Goal: Transaction & Acquisition: Book appointment/travel/reservation

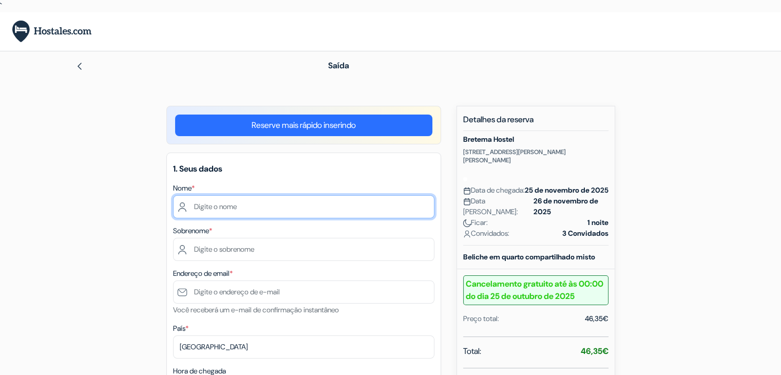
click at [244, 208] on input "text" at bounding box center [303, 206] width 261 height 23
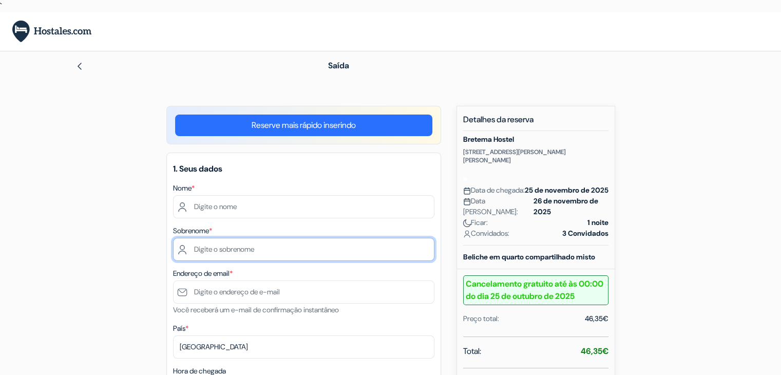
click at [236, 257] on input "text" at bounding box center [303, 249] width 261 height 23
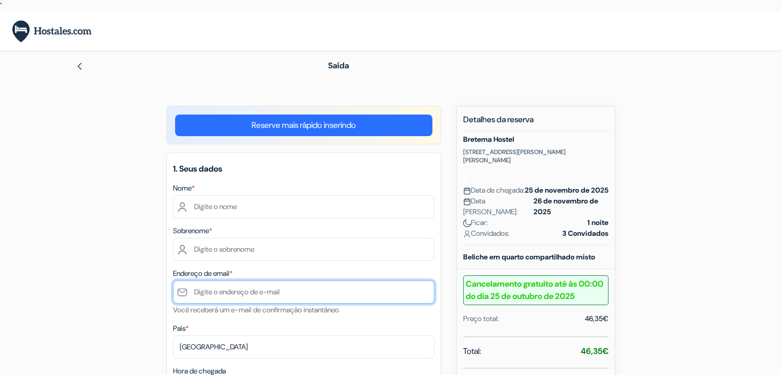
click at [227, 292] on input "text" at bounding box center [303, 291] width 261 height 23
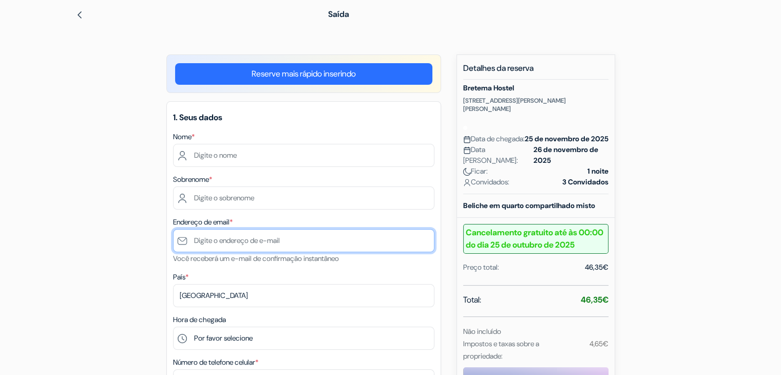
type input "l"
type input "[EMAIL_ADDRESS][DOMAIN_NAME]"
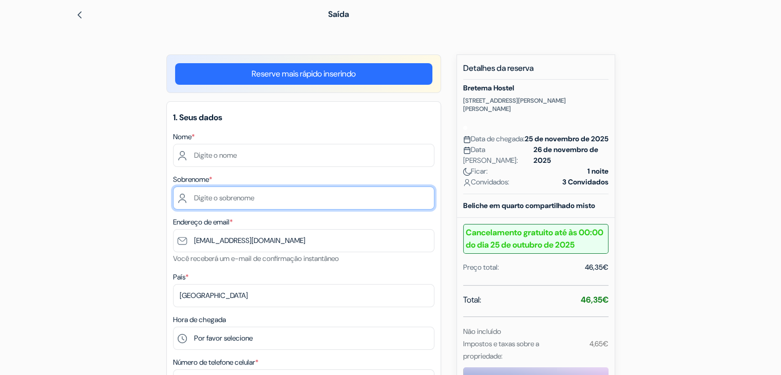
click at [270, 205] on input "text" at bounding box center [303, 197] width 261 height 23
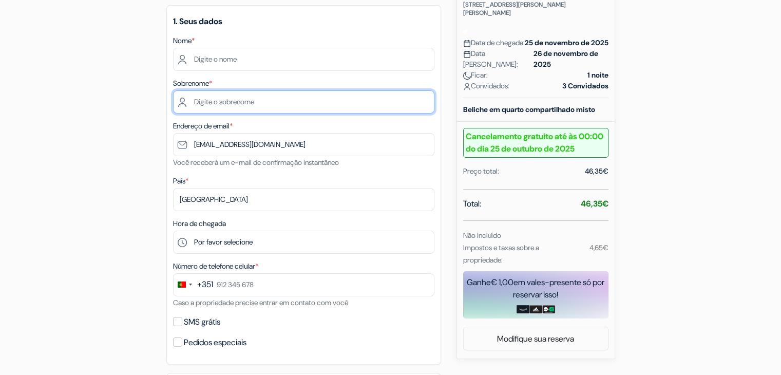
scroll to position [154, 0]
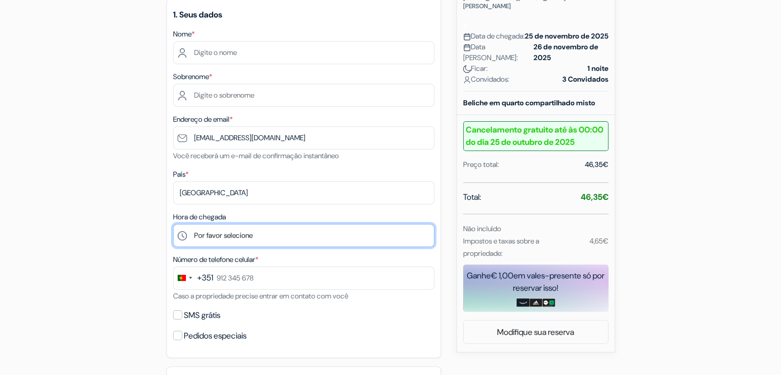
click at [251, 231] on select "Por favor selecione 12:00 13:00 14:00 15:00 16:00 17:00 18:00 19:00 20:00 21:00…" at bounding box center [303, 235] width 261 height 23
select select "15"
click at [173, 225] on select "Por favor selecione 12:00 13:00 14:00 15:00 16:00 17:00 18:00 19:00 20:00 21:00…" at bounding box center [303, 235] width 261 height 23
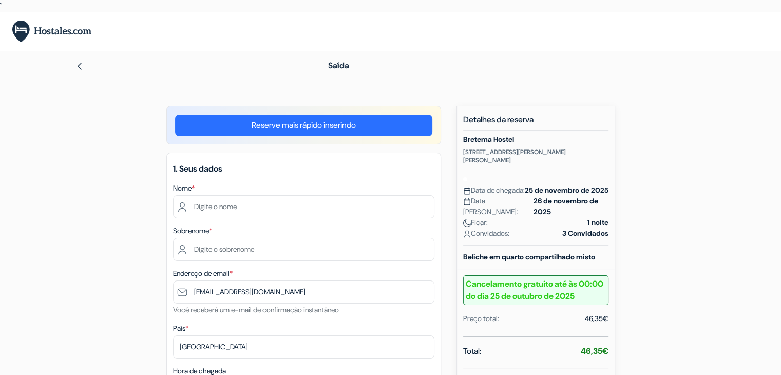
scroll to position [0, 0]
click at [235, 127] on link "Reserve mais rápido inserindo" at bounding box center [303, 126] width 257 height 22
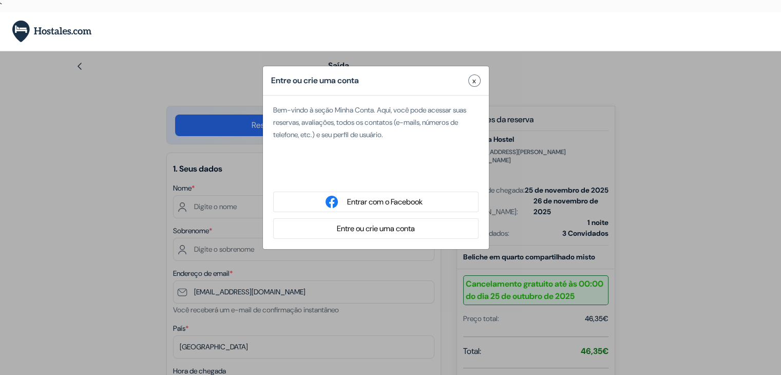
type input "[PERSON_NAME]"
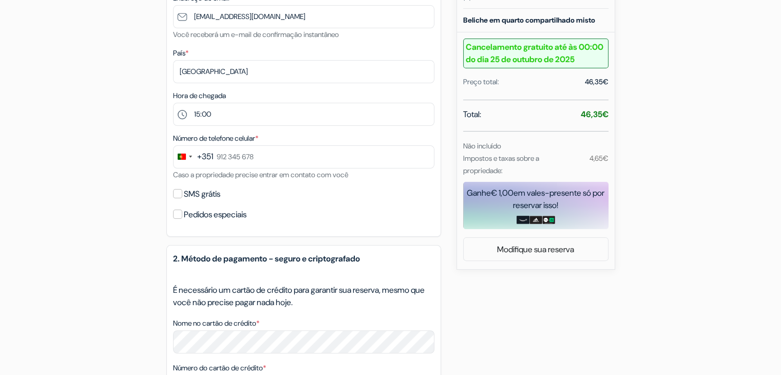
scroll to position [257, 0]
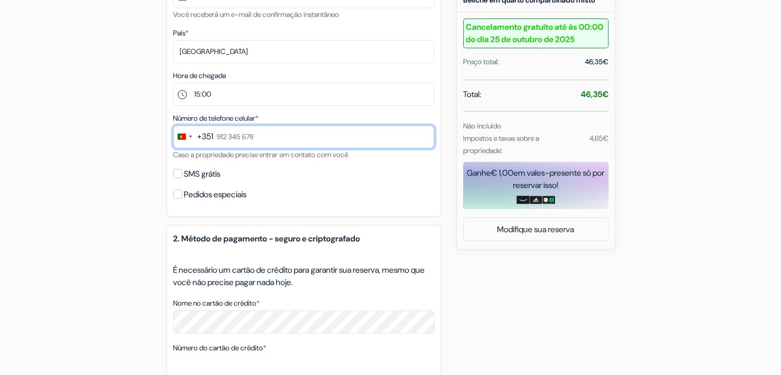
click at [271, 131] on input "text" at bounding box center [303, 136] width 261 height 23
type input "961 225 858"
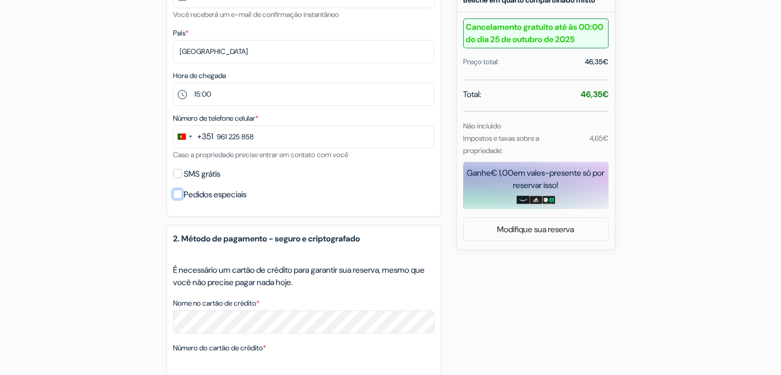
click at [178, 196] on input "Pedidos especiais" at bounding box center [177, 194] width 9 height 9
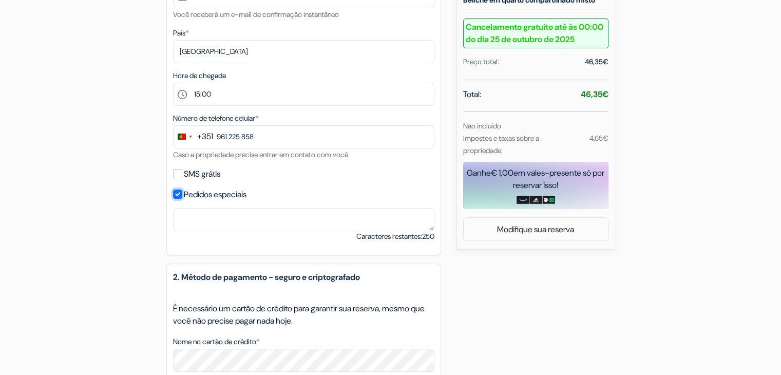
click at [178, 196] on input "Pedidos especiais" at bounding box center [177, 194] width 9 height 9
checkbox input "false"
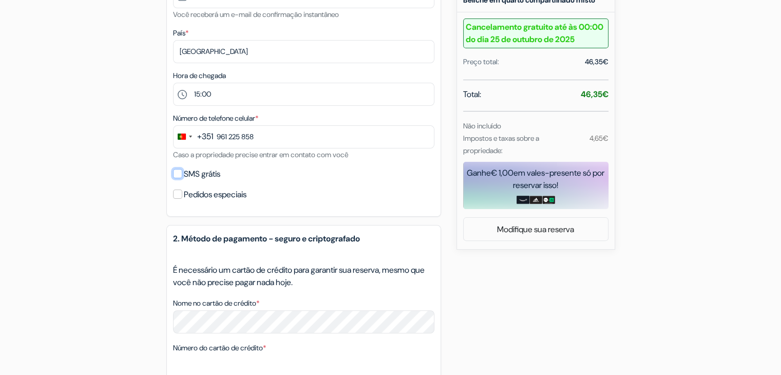
click at [177, 173] on input "SMS grátis" at bounding box center [177, 173] width 9 height 9
checkbox input "true"
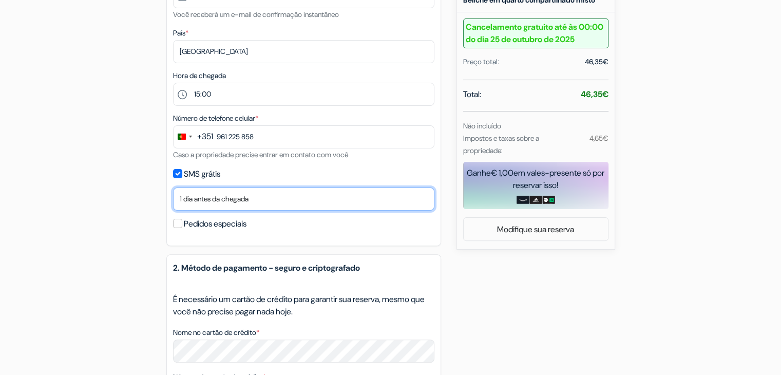
drag, startPoint x: 236, startPoint y: 193, endPoint x: 236, endPoint y: 186, distance: 6.7
click at [236, 193] on select "Não, obrigado Enviar agora Chegada 1 dia antes da chegada 2 dias antes da chega…" at bounding box center [303, 198] width 261 height 23
select select "none"
click at [173, 189] on select "Não, obrigado Enviar agora Chegada 1 dia antes da chegada 2 dias antes da chega…" at bounding box center [303, 198] width 261 height 23
click at [251, 200] on select "Não, obrigado Enviar agora Chegada 1 dia antes da chegada 2 dias antes da chega…" at bounding box center [303, 198] width 261 height 23
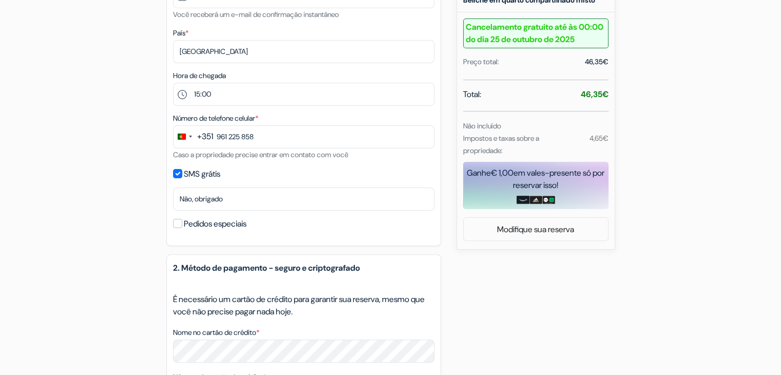
drag, startPoint x: 276, startPoint y: 175, endPoint x: 235, endPoint y: 176, distance: 41.1
click at [276, 175] on div "SMS grátis" at bounding box center [303, 174] width 261 height 14
click at [181, 173] on input "SMS grátis" at bounding box center [177, 173] width 9 height 9
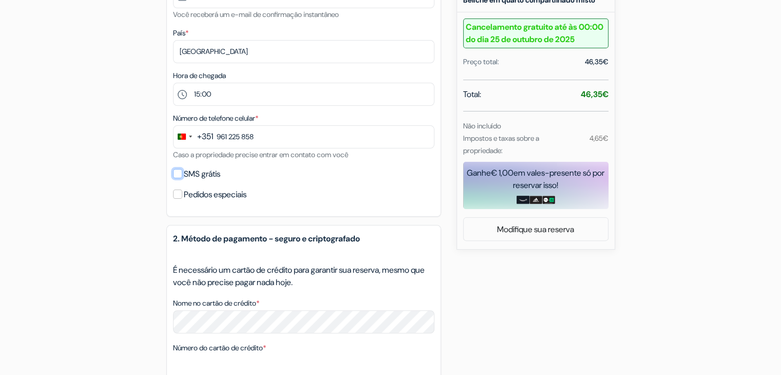
click at [180, 173] on input "SMS grátis" at bounding box center [177, 173] width 9 height 9
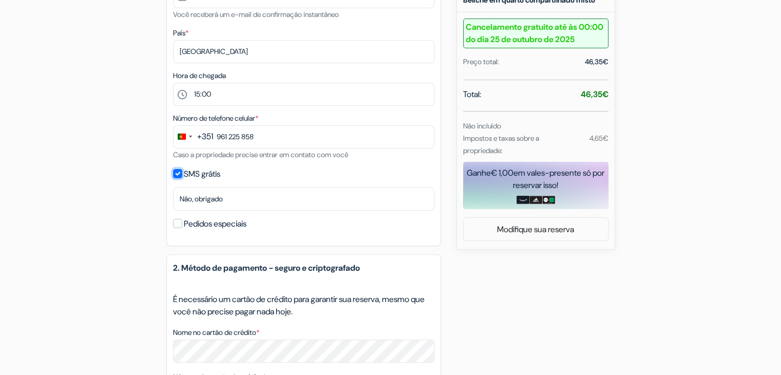
click at [180, 173] on input "SMS grátis" at bounding box center [177, 173] width 9 height 9
checkbox input "false"
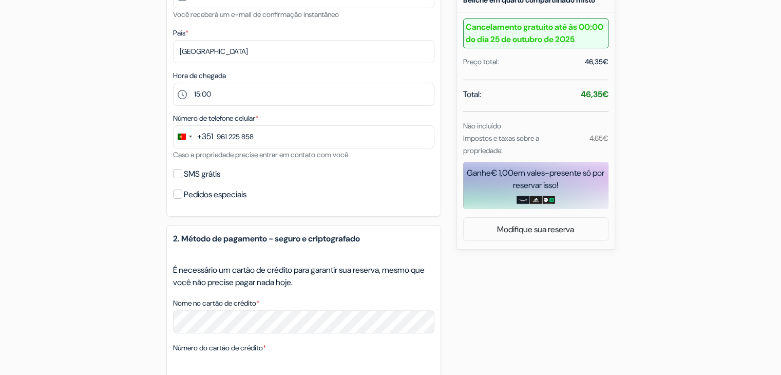
click at [304, 180] on div "SMS grátis" at bounding box center [303, 174] width 261 height 14
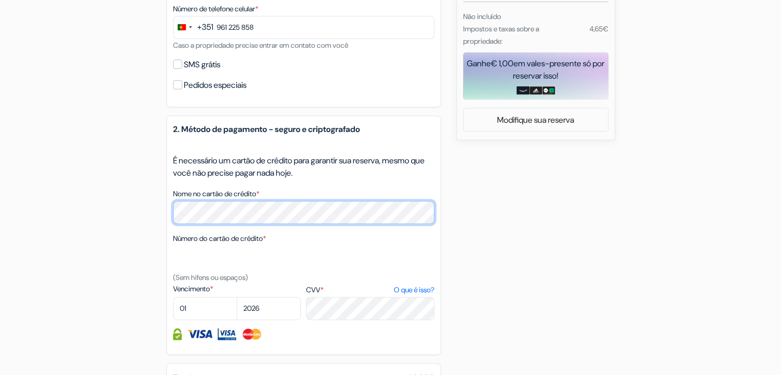
scroll to position [411, 0]
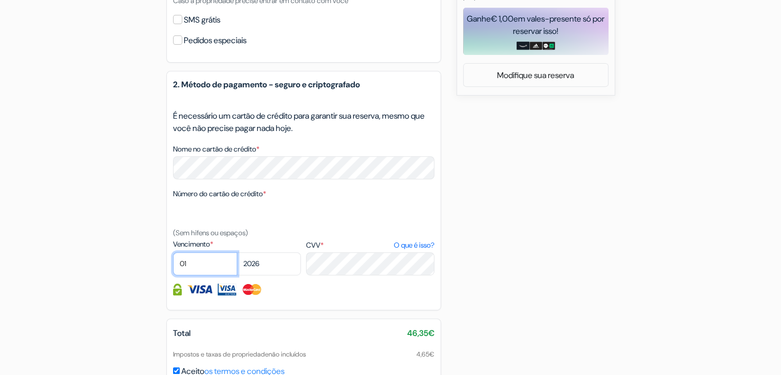
click at [196, 262] on select "01 02 03 04 05 06 07 08 09 10 11 12" at bounding box center [205, 263] width 64 height 23
select select "10"
click at [173, 255] on select "01 02 03 04 05 06 07 08 09 10 11 12" at bounding box center [205, 263] width 64 height 23
click at [278, 272] on select "2025 2026 2027 2028 2029 2030 2031 2032 2033 2034 2035 2036 2037 2038 2039 2040…" at bounding box center [269, 263] width 64 height 23
select select "2029"
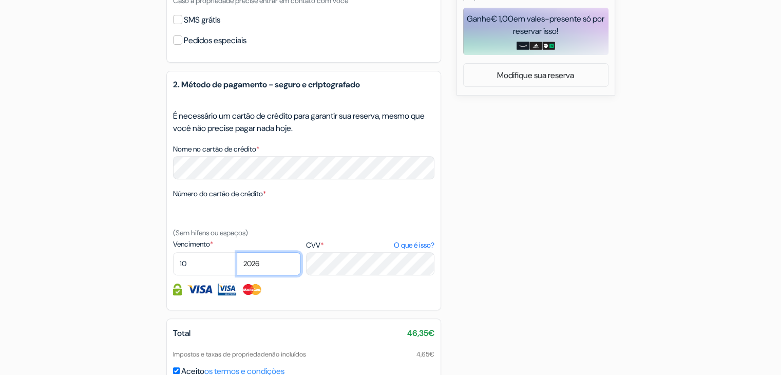
click at [237, 255] on select "2025 2026 2027 2028 2029 2030 2031 2032 2033 2034 2035 2036 2037 2038 2039 2040…" at bounding box center [269, 263] width 64 height 23
click at [322, 306] on div "2. Método de pagamento - seguro e criptografado contorno_de_erro É necessário u…" at bounding box center [303, 190] width 275 height 239
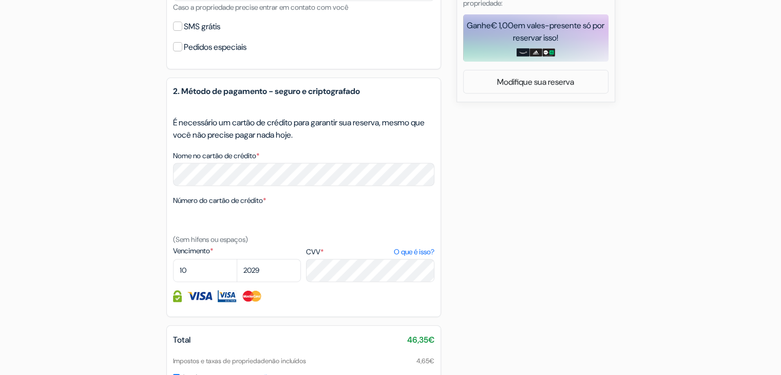
scroll to position [353, 0]
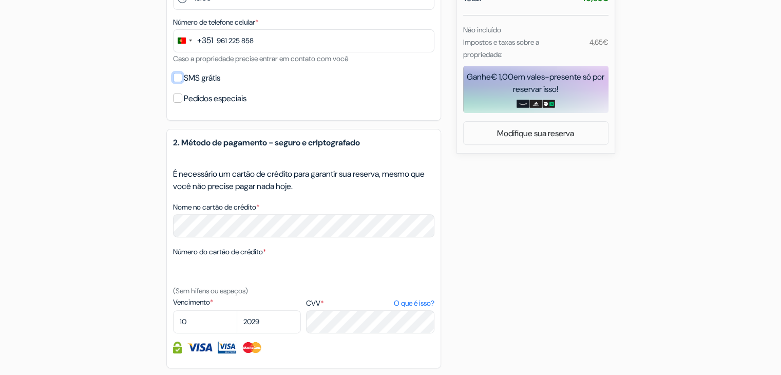
click at [176, 78] on input "SMS grátis" at bounding box center [177, 77] width 9 height 9
checkbox input "true"
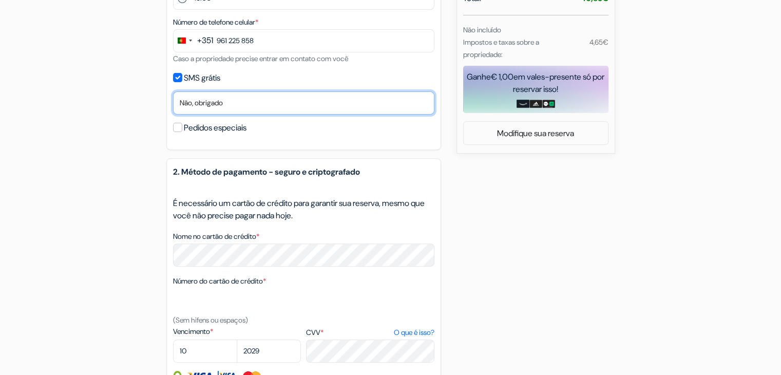
click at [220, 98] on select "Não, obrigado Enviar agora Chegada 1 dia antes da chegada 2 dias antes da chega…" at bounding box center [303, 102] width 261 height 23
select select "1"
click at [173, 92] on select "Não, obrigado Enviar agora Chegada 1 dia antes da chegada 2 dias antes da chega…" at bounding box center [303, 102] width 261 height 23
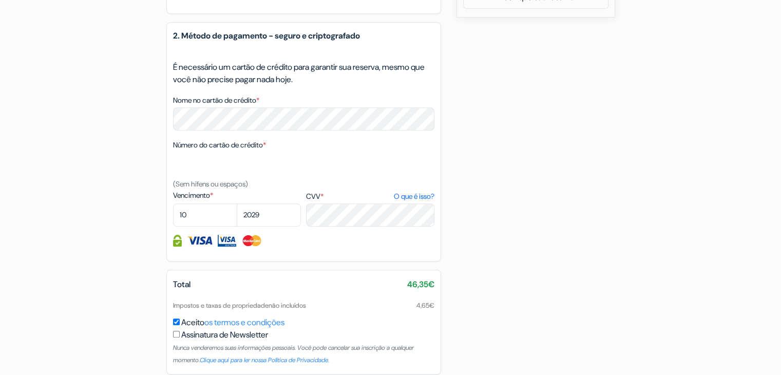
scroll to position [536, 0]
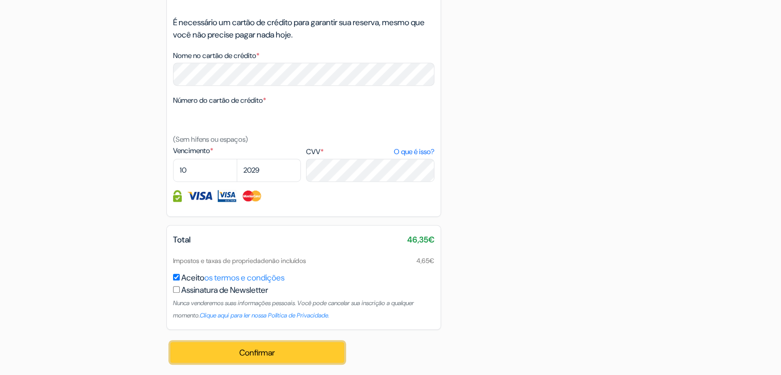
click at [271, 348] on font "Confirmar" at bounding box center [256, 352] width 35 height 11
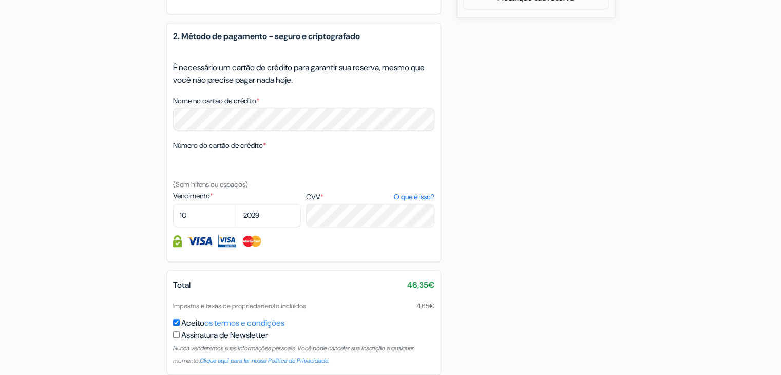
scroll to position [537, 0]
